Goal: Transaction & Acquisition: Purchase product/service

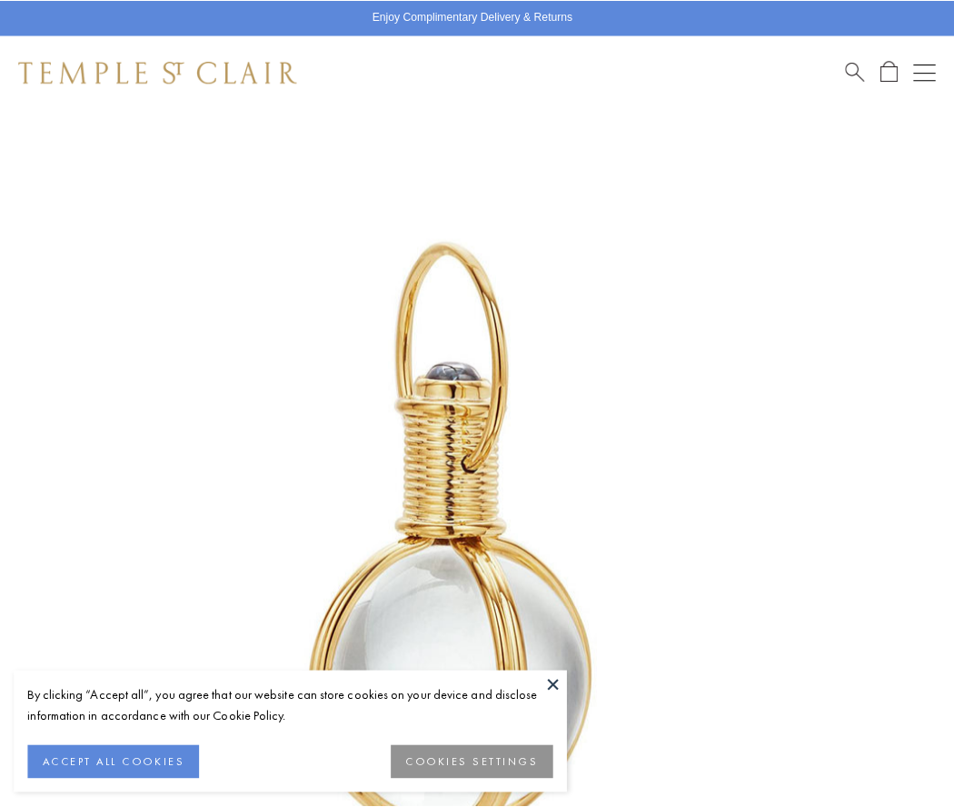
scroll to position [471, 0]
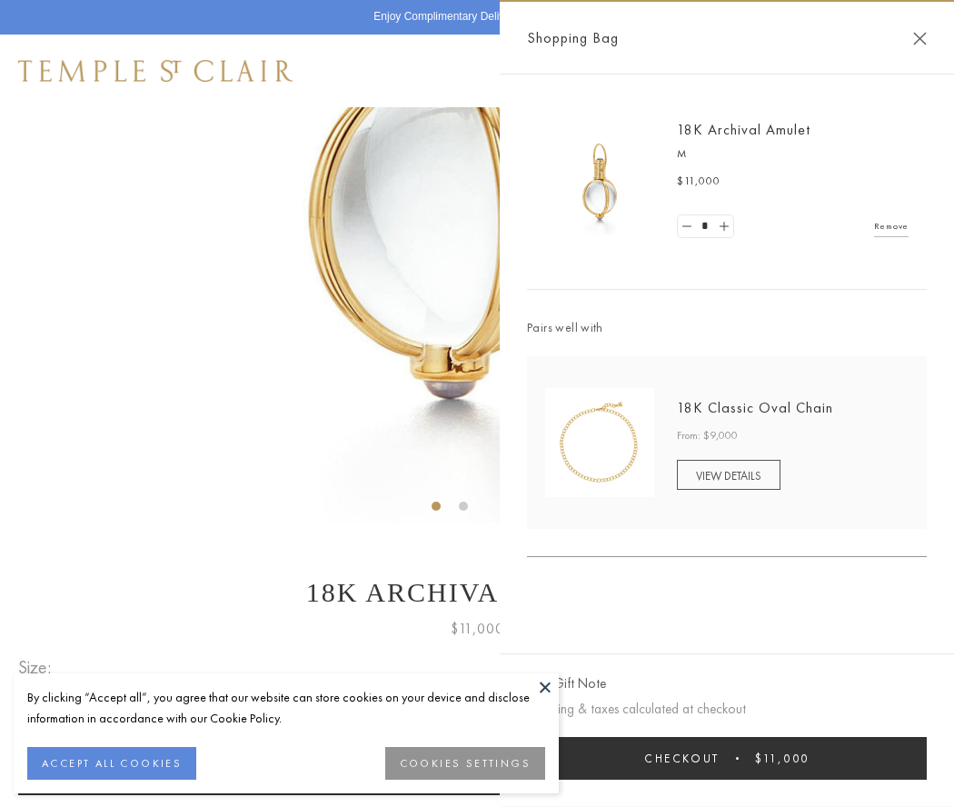
click at [727, 758] on button "Checkout $11,000" at bounding box center [727, 758] width 400 height 43
